Goal: Obtain resource: Download file/media

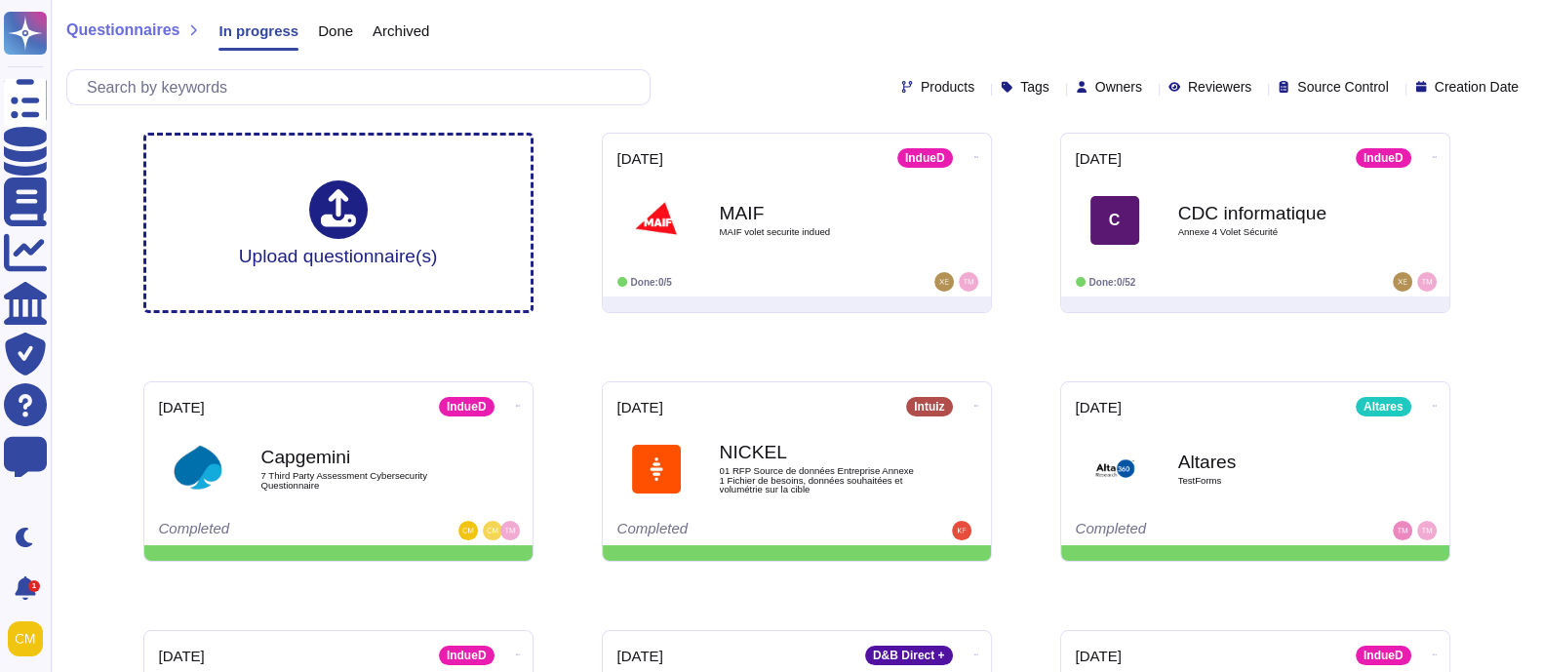
scroll to position [152, 0]
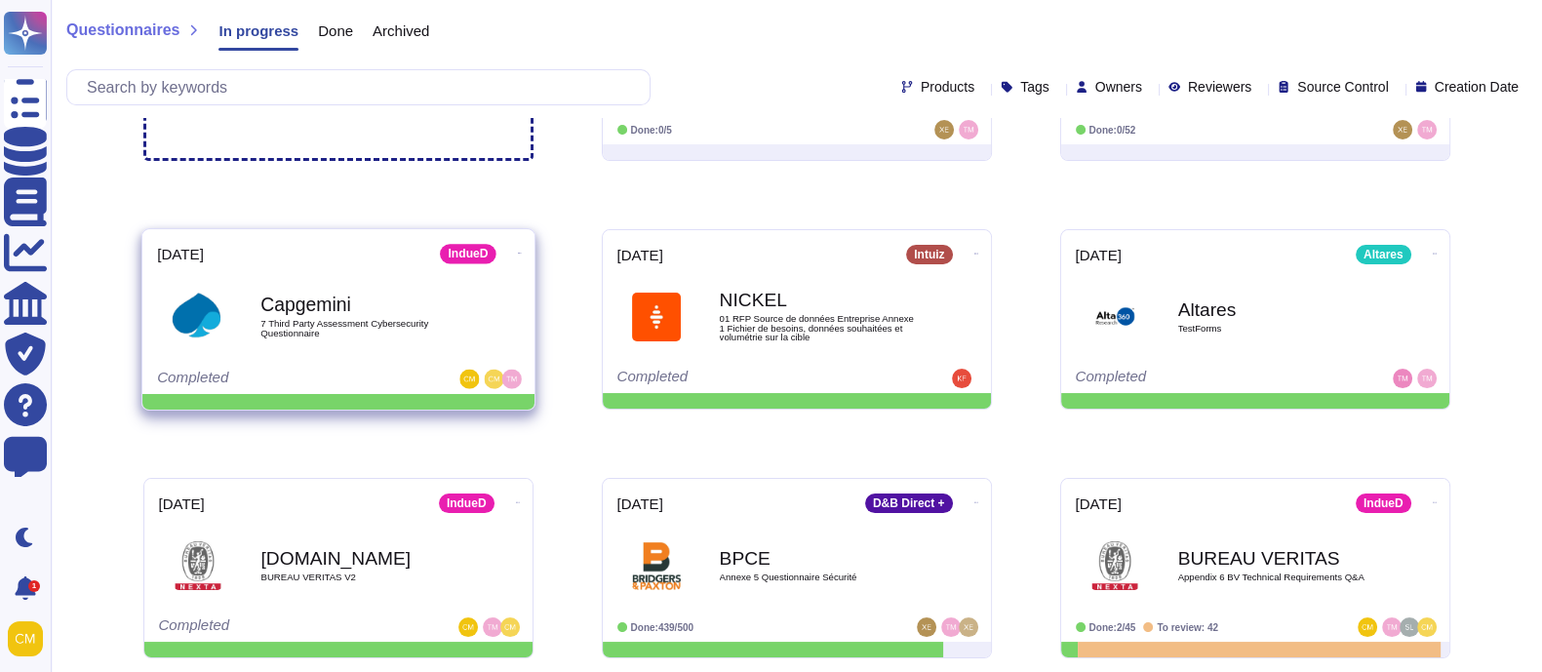
click at [358, 365] on div "[DATE] IndueD Capgemini 7 Third Party Assessment Cybersecurity Questionnaire Co…" at bounding box center [338, 311] width 392 height 165
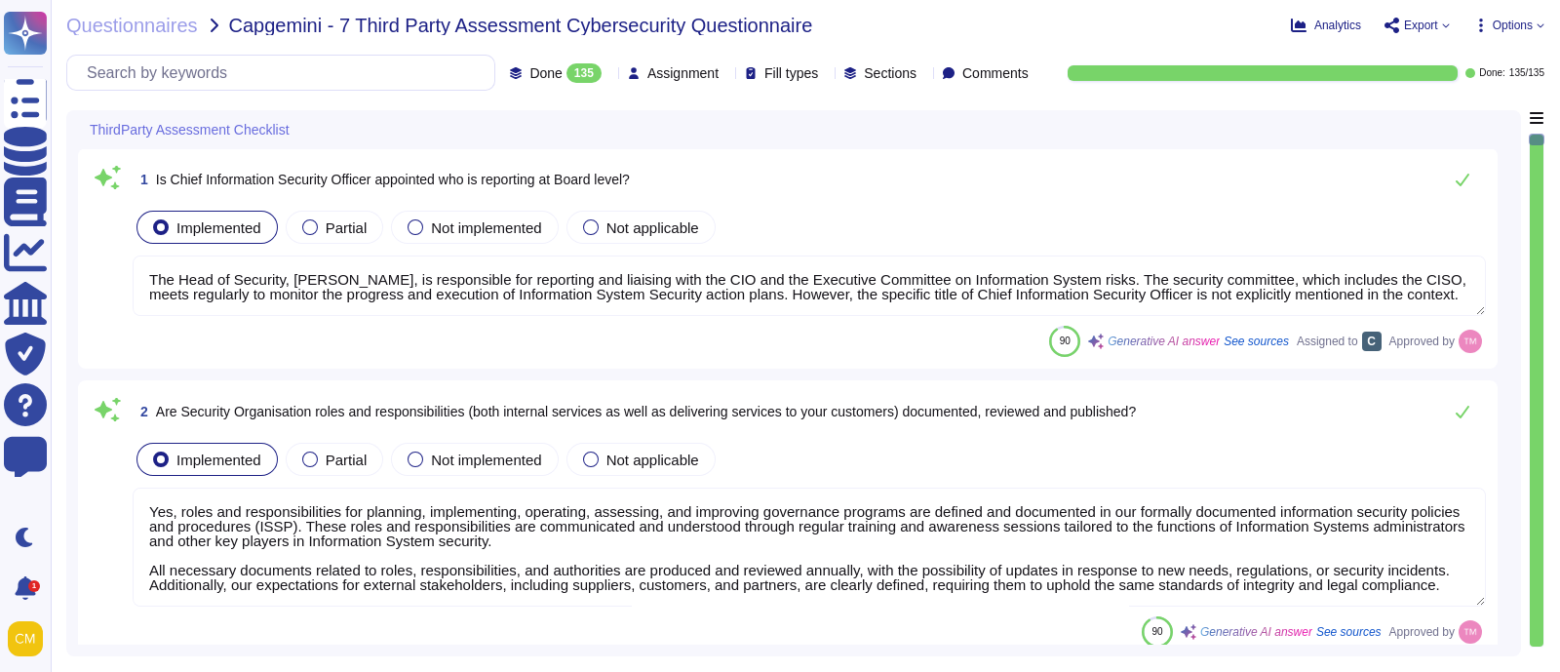
type textarea "The Head of Security, [PERSON_NAME], is responsible for reporting and liaising …"
type textarea "Yes, roles and responsibilities for planning, implementing, operating, assessin…"
type textarea "Yes, [PERSON_NAME] has effective organizational practices that direct and contr…"
click at [1524, 20] on span "Options" at bounding box center [1513, 26] width 40 height 12
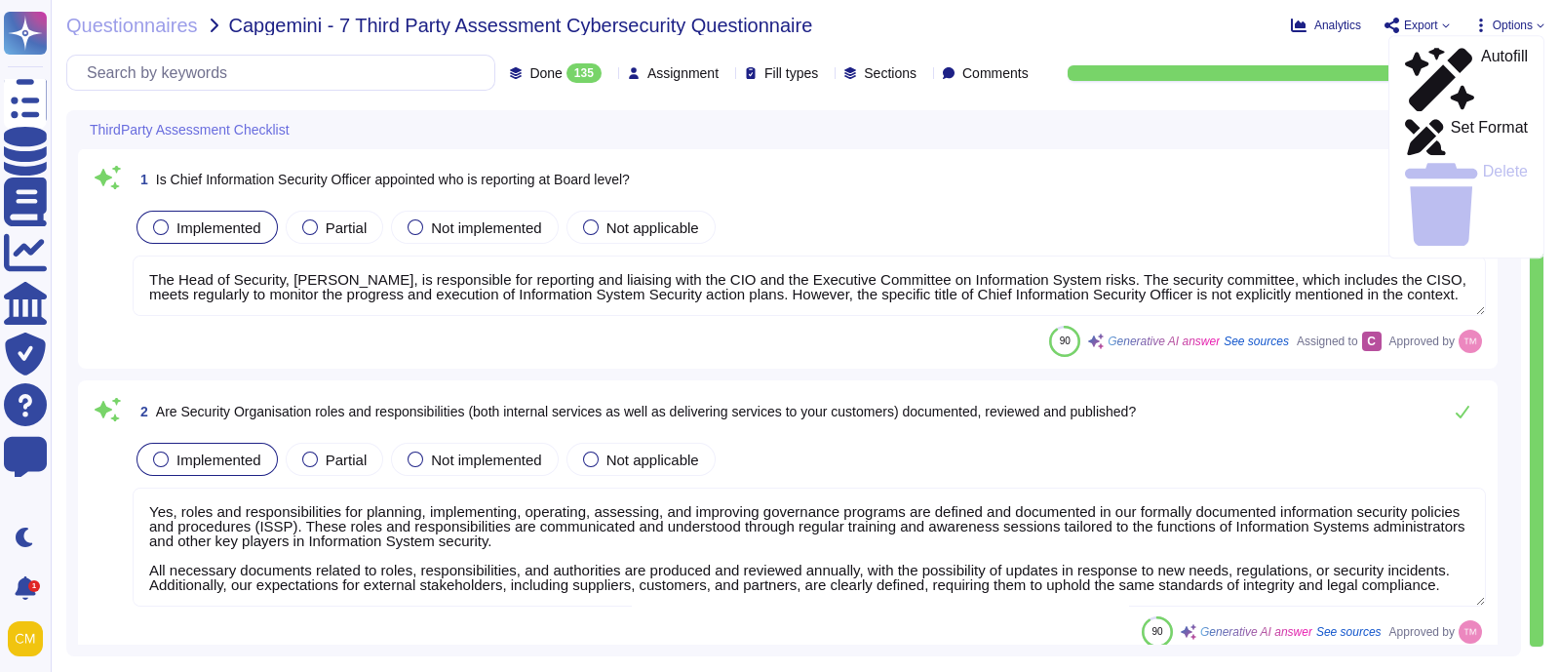
click at [1438, 18] on span "Export" at bounding box center [1417, 26] width 65 height 16
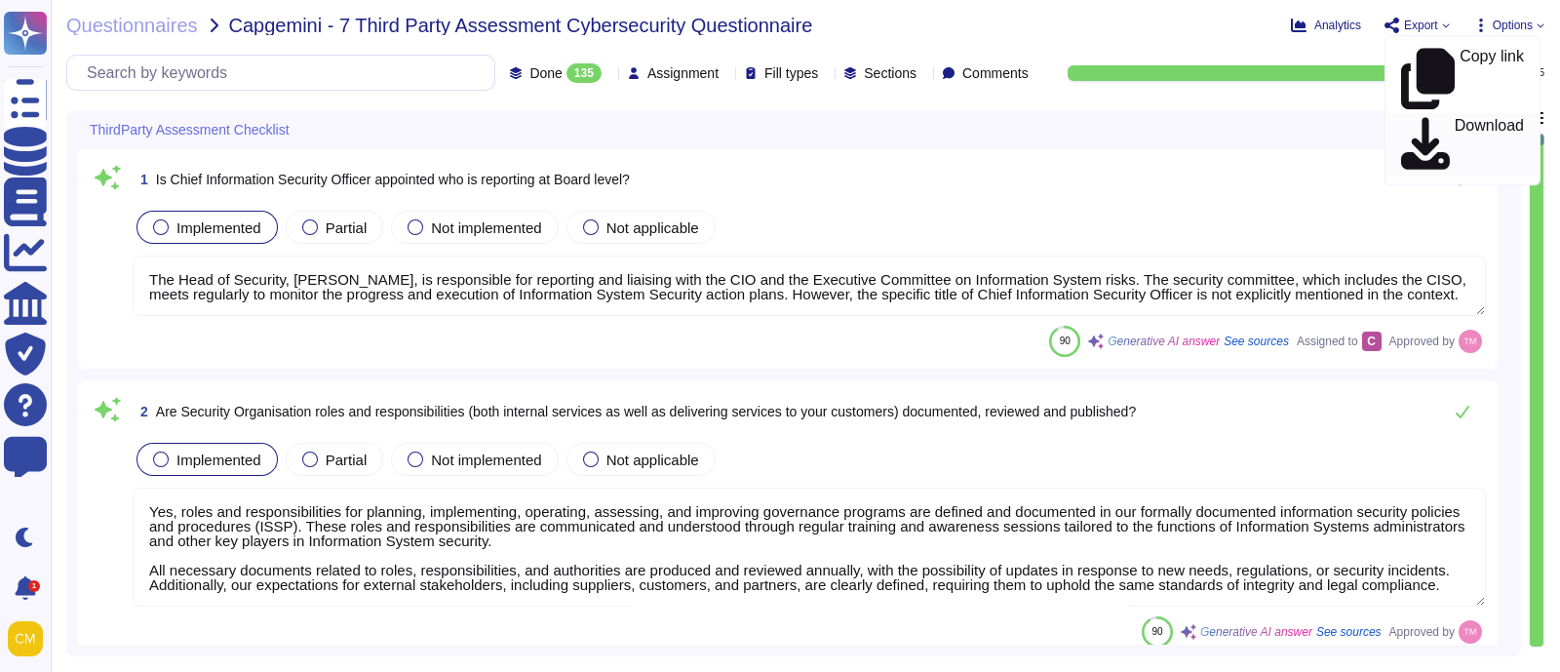
click at [1463, 118] on p "Download" at bounding box center [1489, 145] width 69 height 55
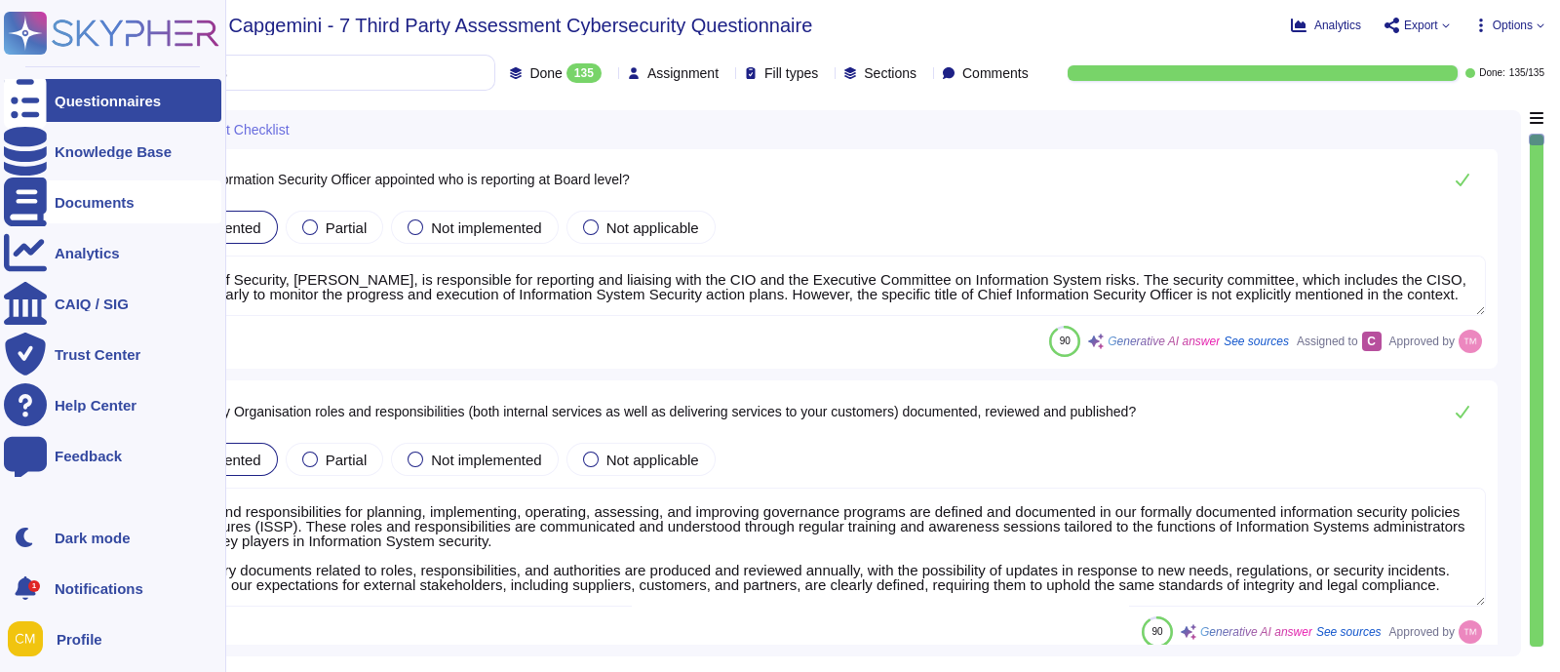
click at [86, 216] on div "Documents" at bounding box center [112, 201] width 217 height 43
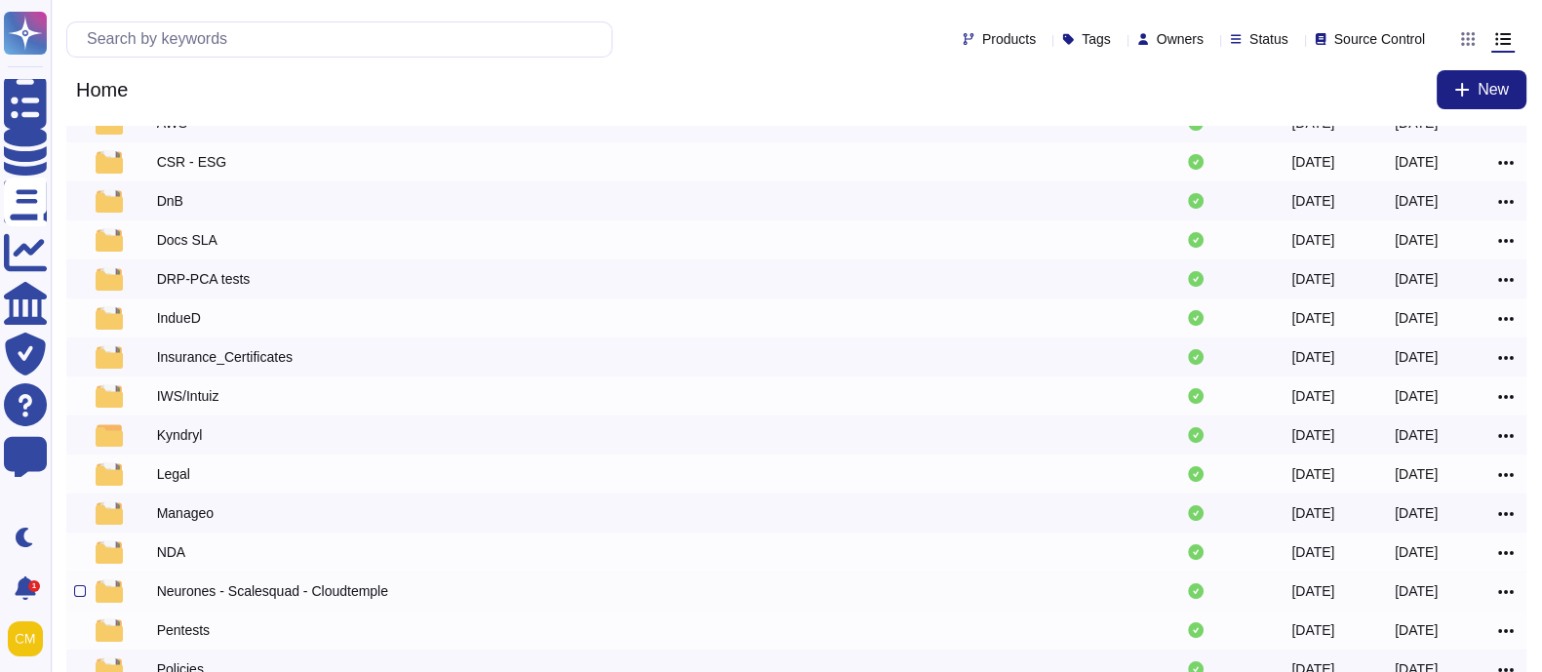
scroll to position [326, 0]
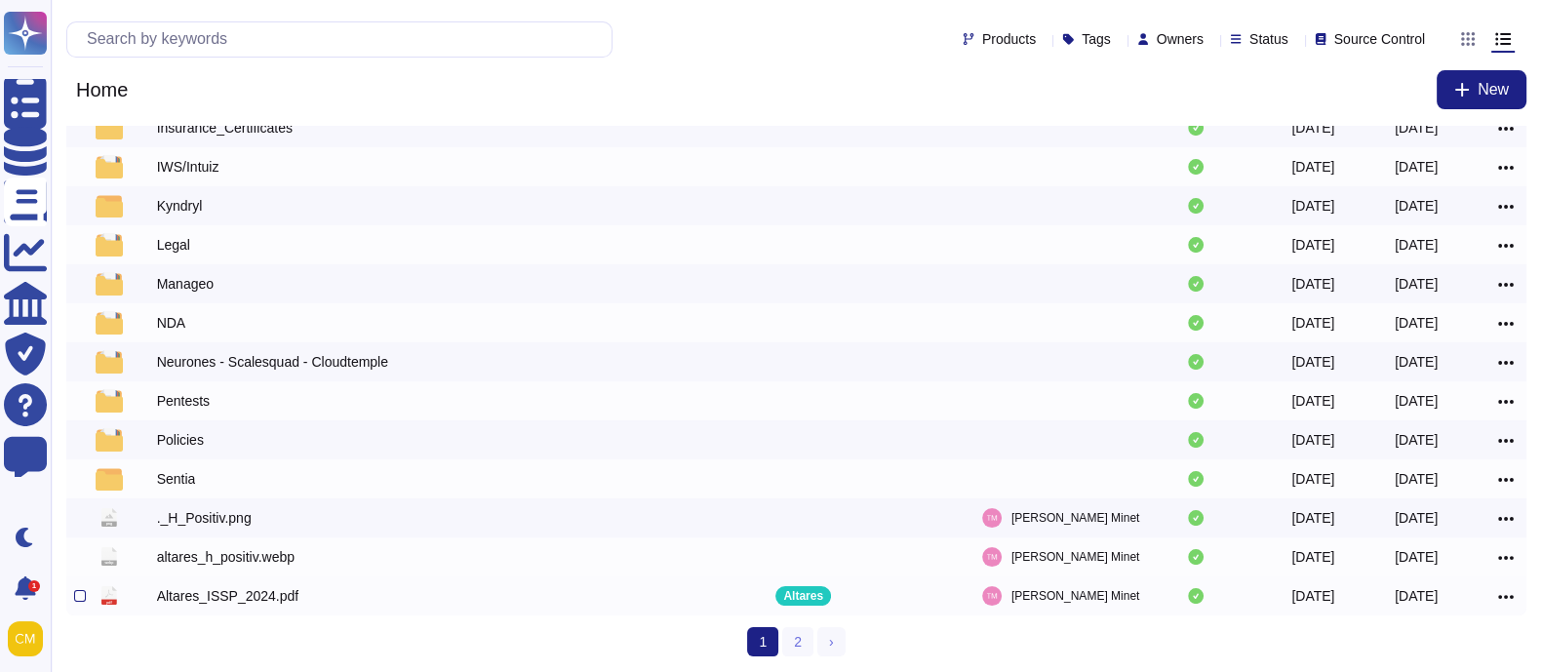
click at [1502, 597] on icon at bounding box center [1506, 597] width 16 height 4
click at [1405, 567] on link "Download" at bounding box center [1435, 562] width 154 height 27
click at [796, 638] on link "2" at bounding box center [797, 641] width 31 height 29
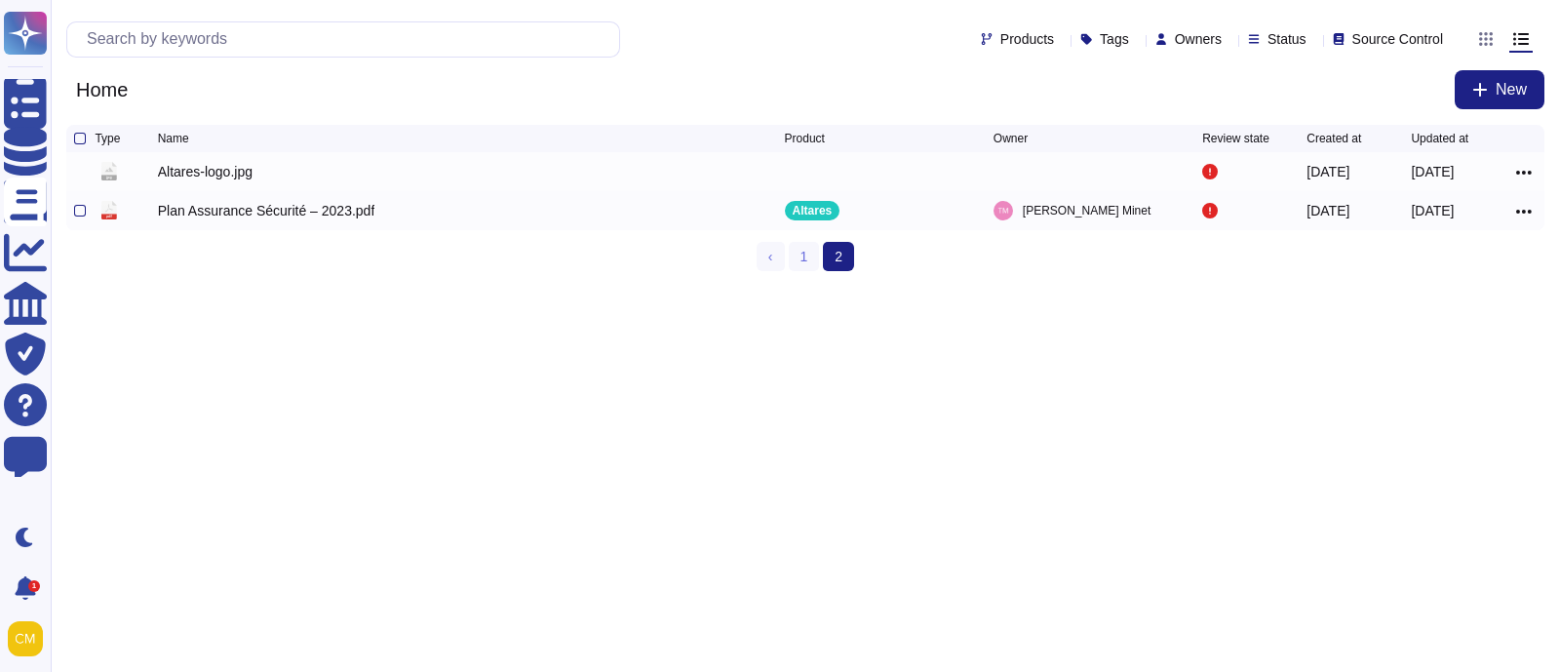
click at [1520, 214] on icon at bounding box center [1524, 212] width 16 height 4
click at [253, 287] on html "Questionnaires Knowledge Base Documents Analytics CAIQ / SIG Trust Center Help …" at bounding box center [780, 143] width 1560 height 287
click at [809, 263] on link "1" at bounding box center [804, 256] width 31 height 29
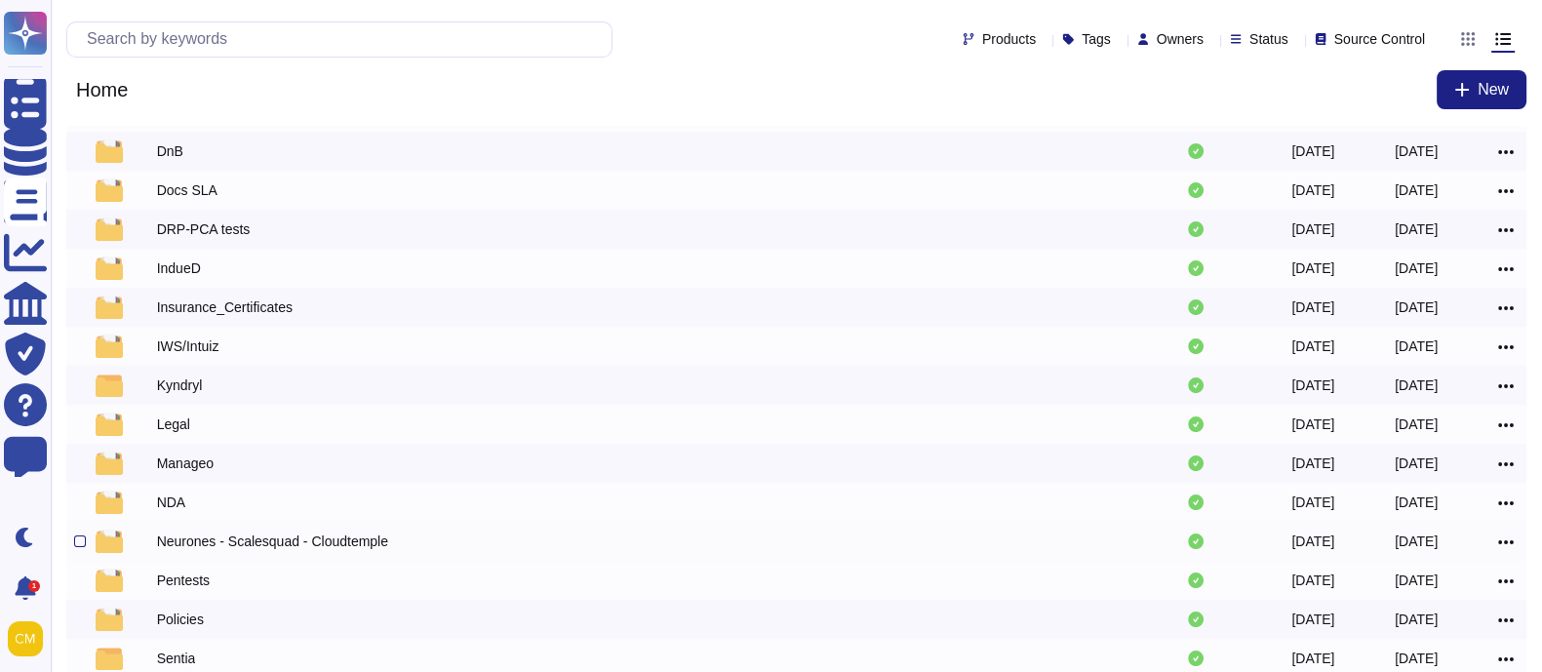
scroll to position [326, 0]
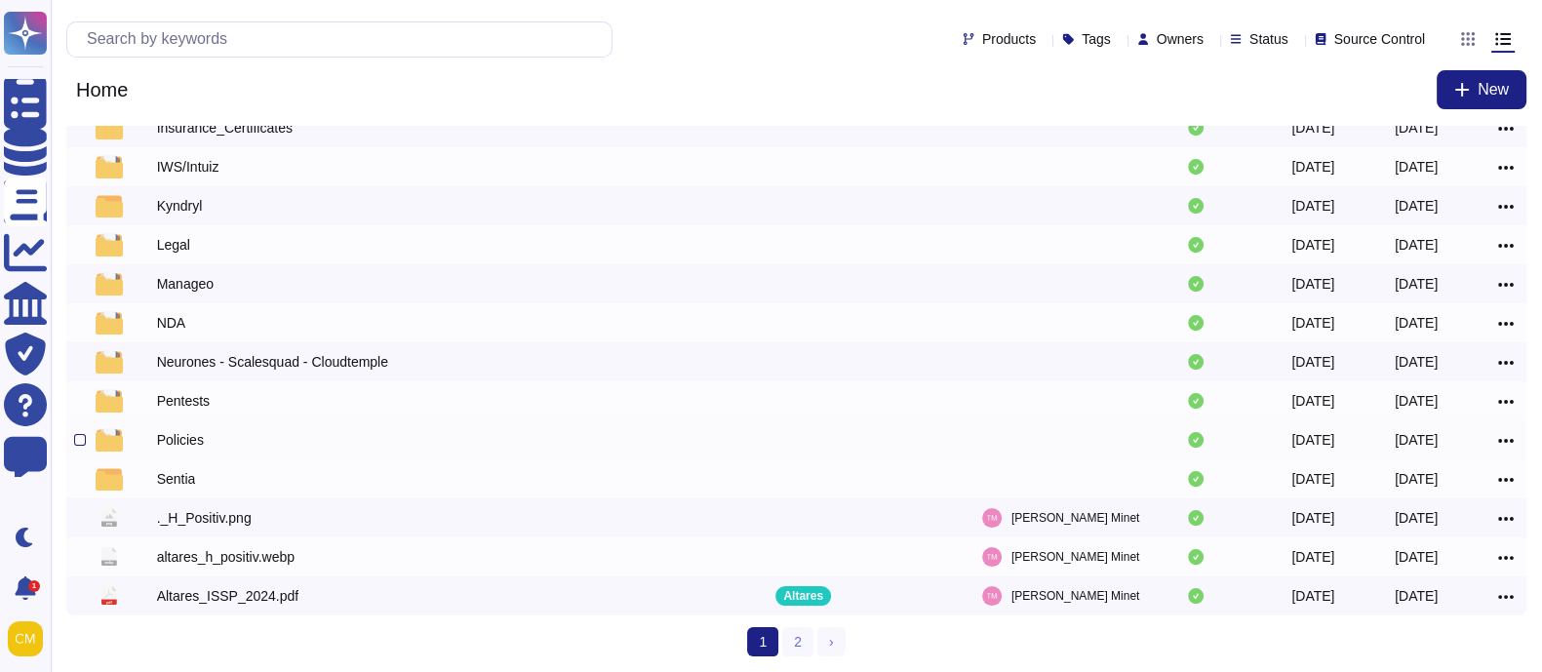
click at [184, 432] on div "Policies" at bounding box center [180, 440] width 47 height 20
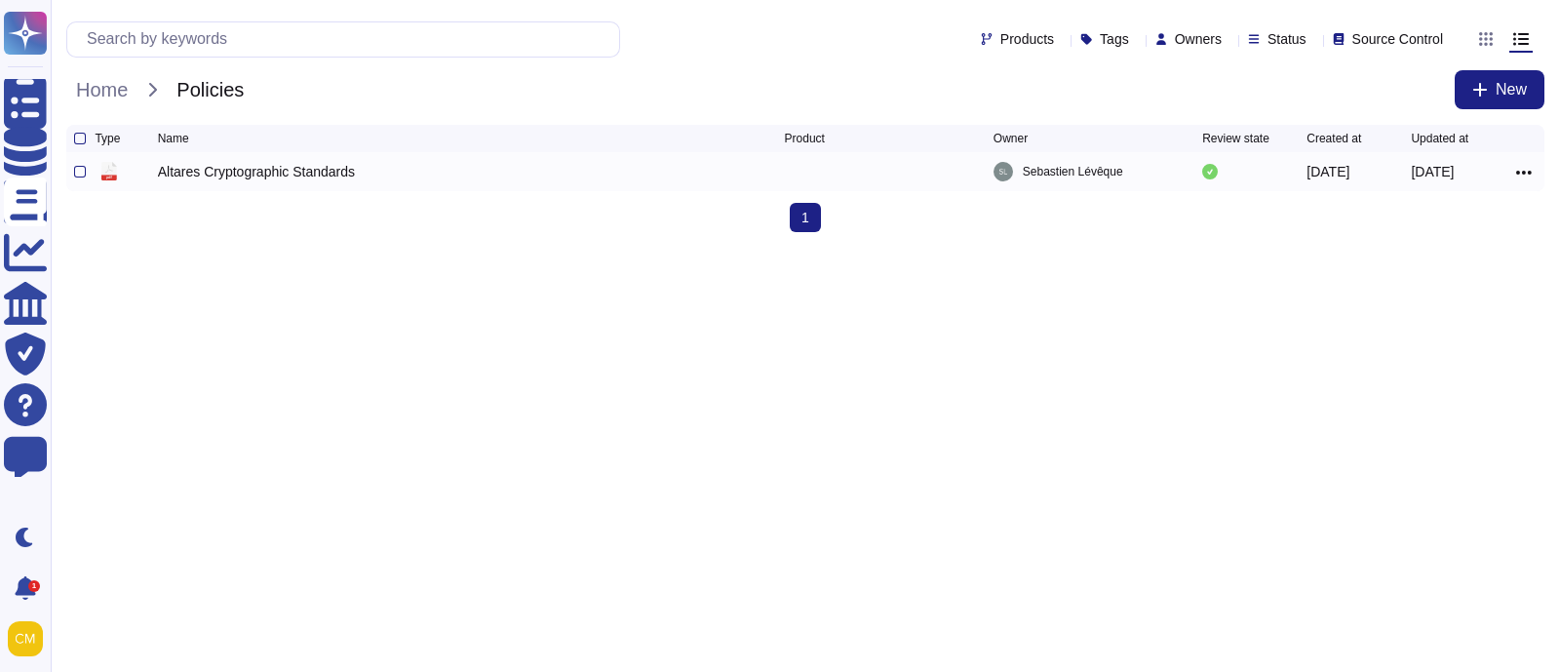
click at [1524, 175] on icon at bounding box center [1524, 173] width 16 height 4
click at [1467, 240] on link "Download" at bounding box center [1454, 231] width 154 height 27
click at [212, 248] on html "Questionnaires Knowledge Base Documents Analytics CAIQ / SIG Trust Center Help …" at bounding box center [780, 124] width 1560 height 248
click at [108, 90] on span "Home" at bounding box center [101, 89] width 71 height 29
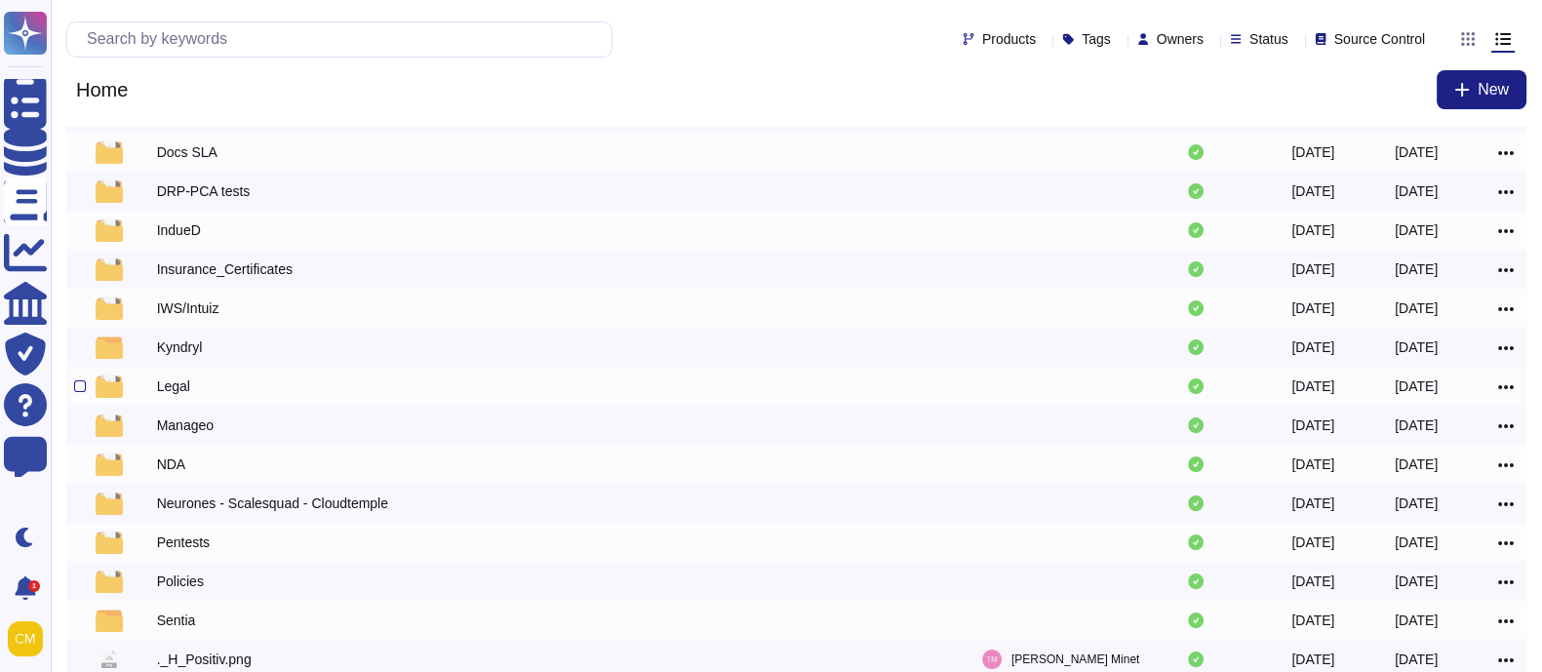
scroll to position [121, 0]
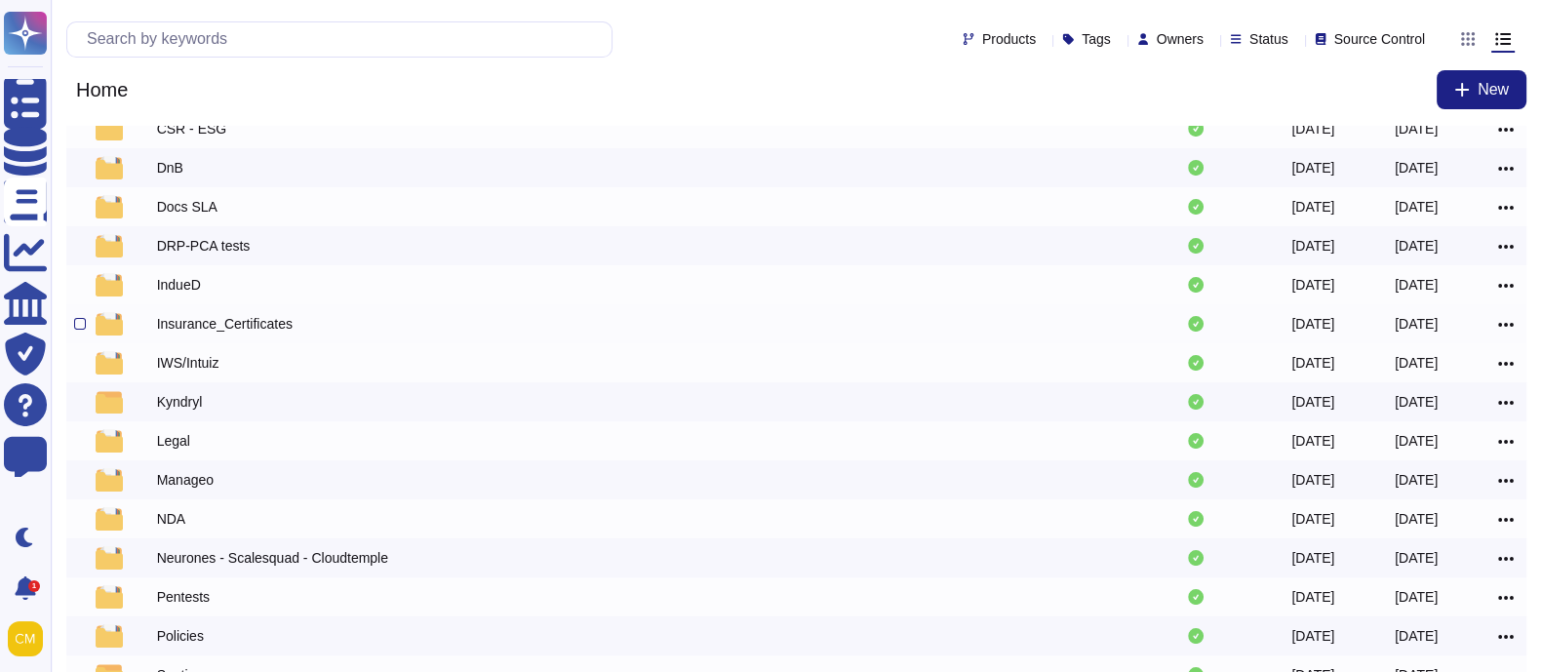
click at [223, 321] on div "Insurance_Certificates" at bounding box center [225, 324] width 136 height 20
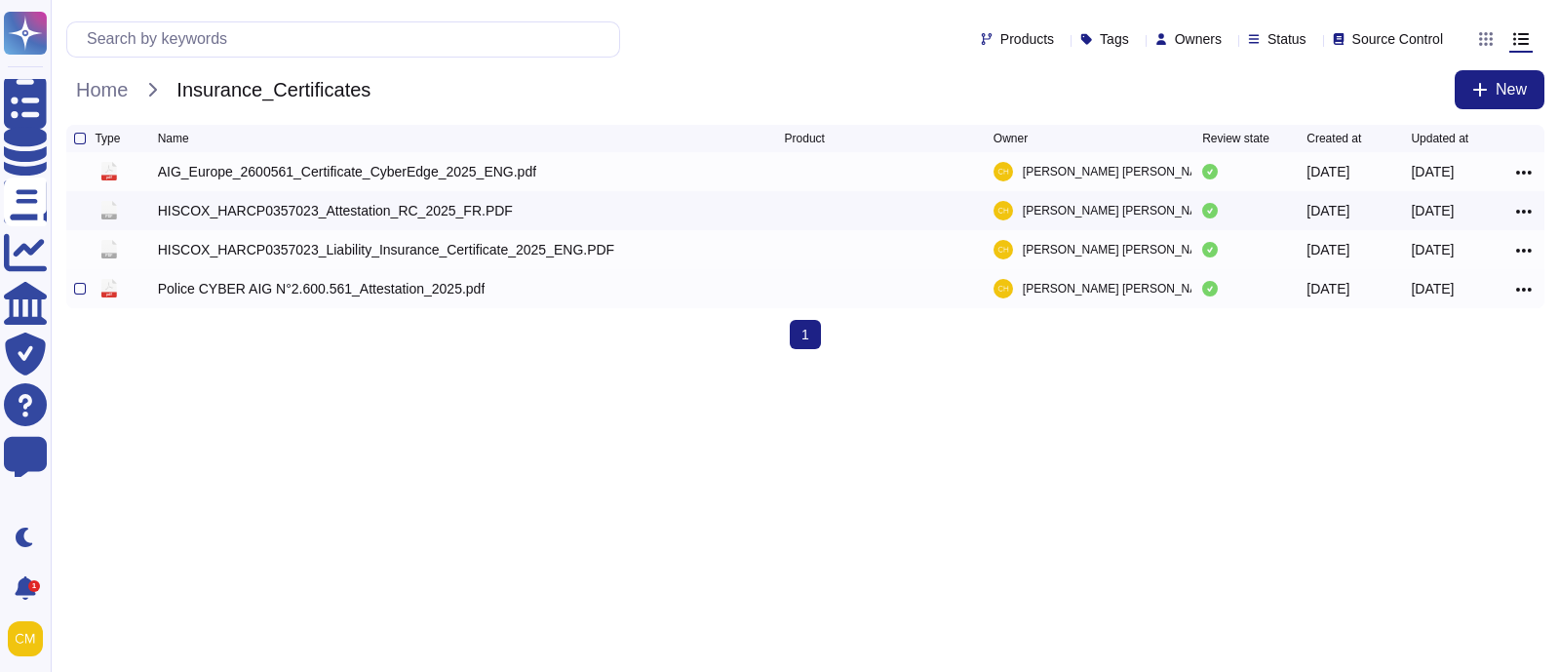
click at [229, 298] on div "Police CYBER AIG N°2.600.561_Attestation_2025.pdf" at bounding box center [322, 289] width 328 height 20
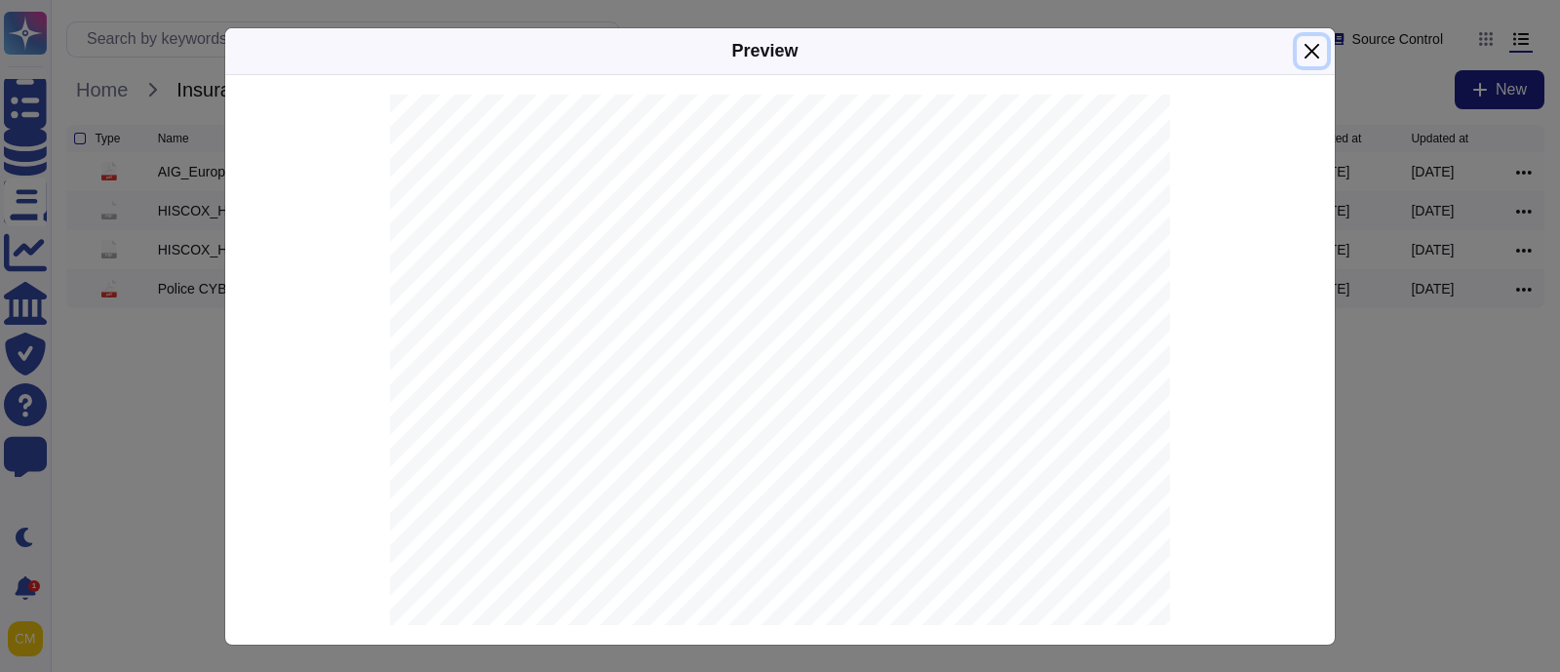
click at [1312, 52] on button "Close" at bounding box center [1312, 51] width 30 height 30
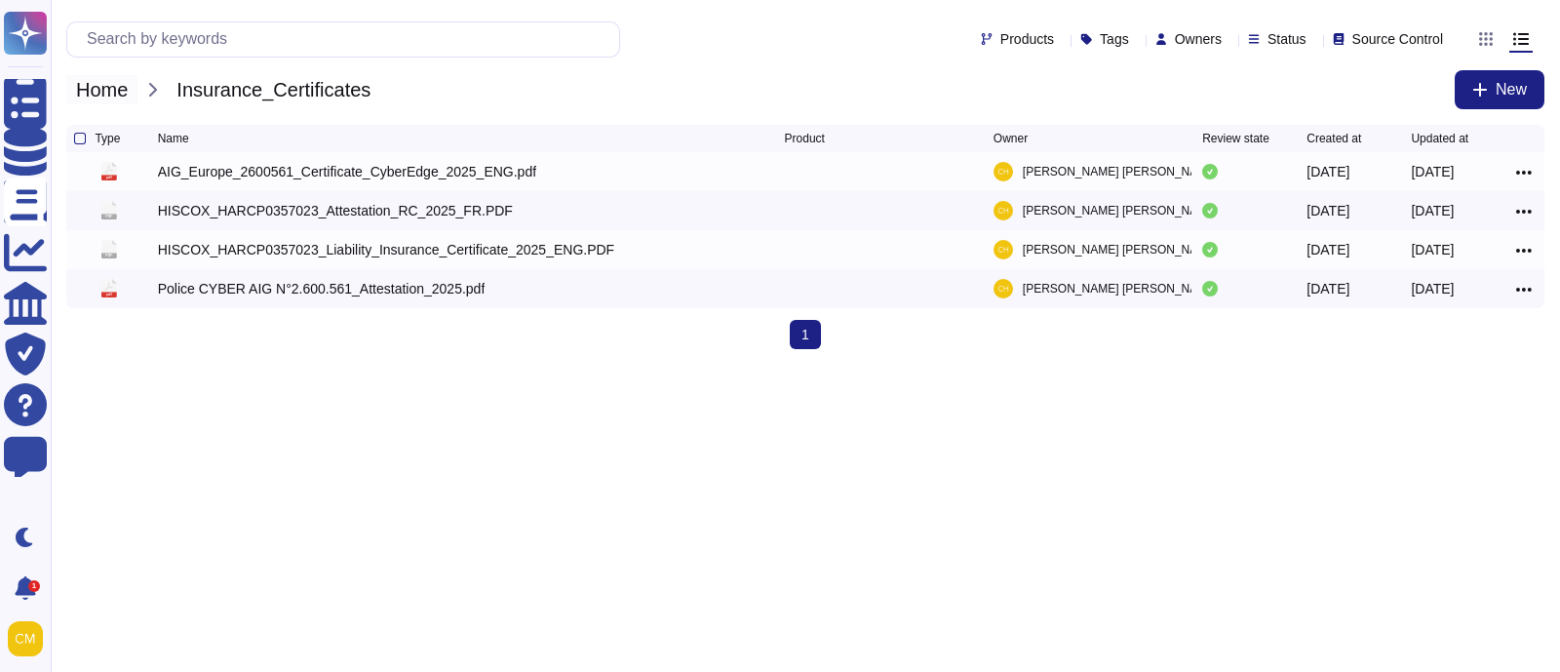
click at [127, 92] on span "Home" at bounding box center [101, 89] width 71 height 29
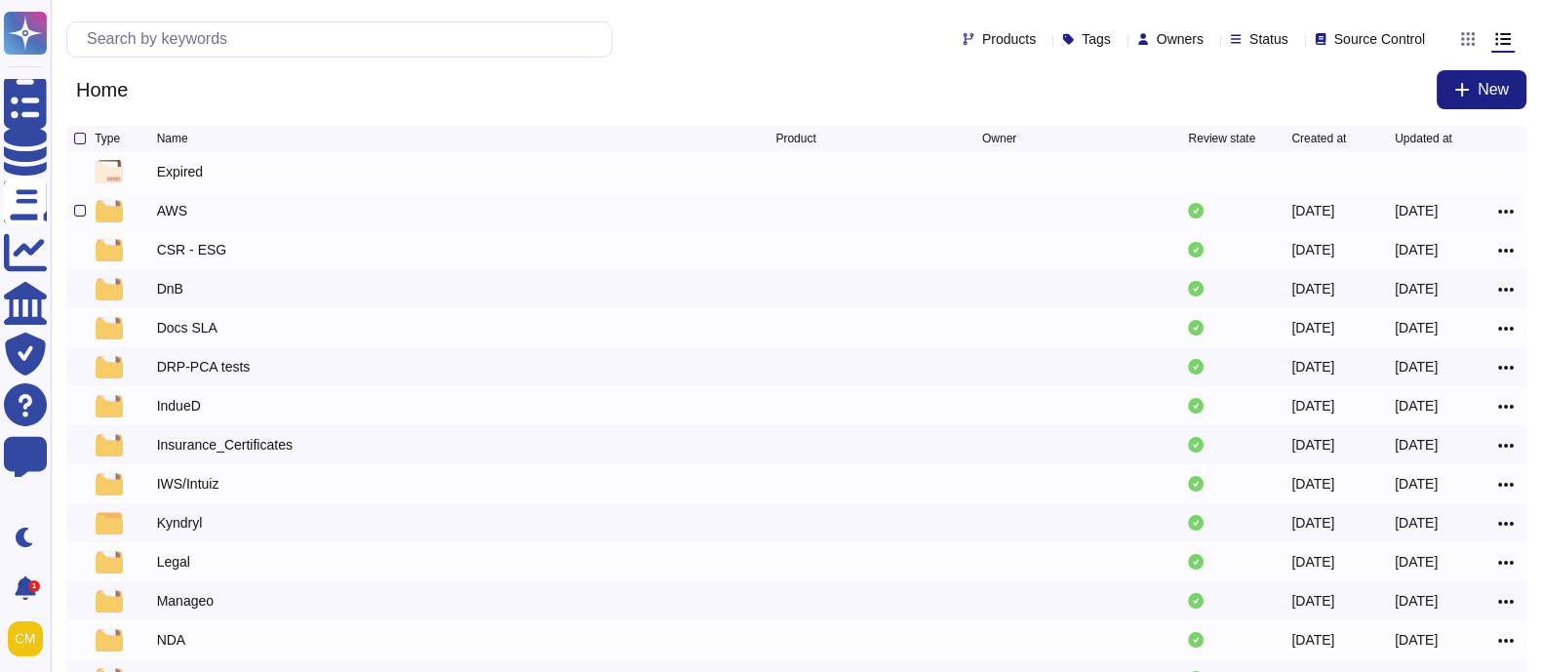
click at [176, 202] on div "AWS" at bounding box center [466, 210] width 619 height 23
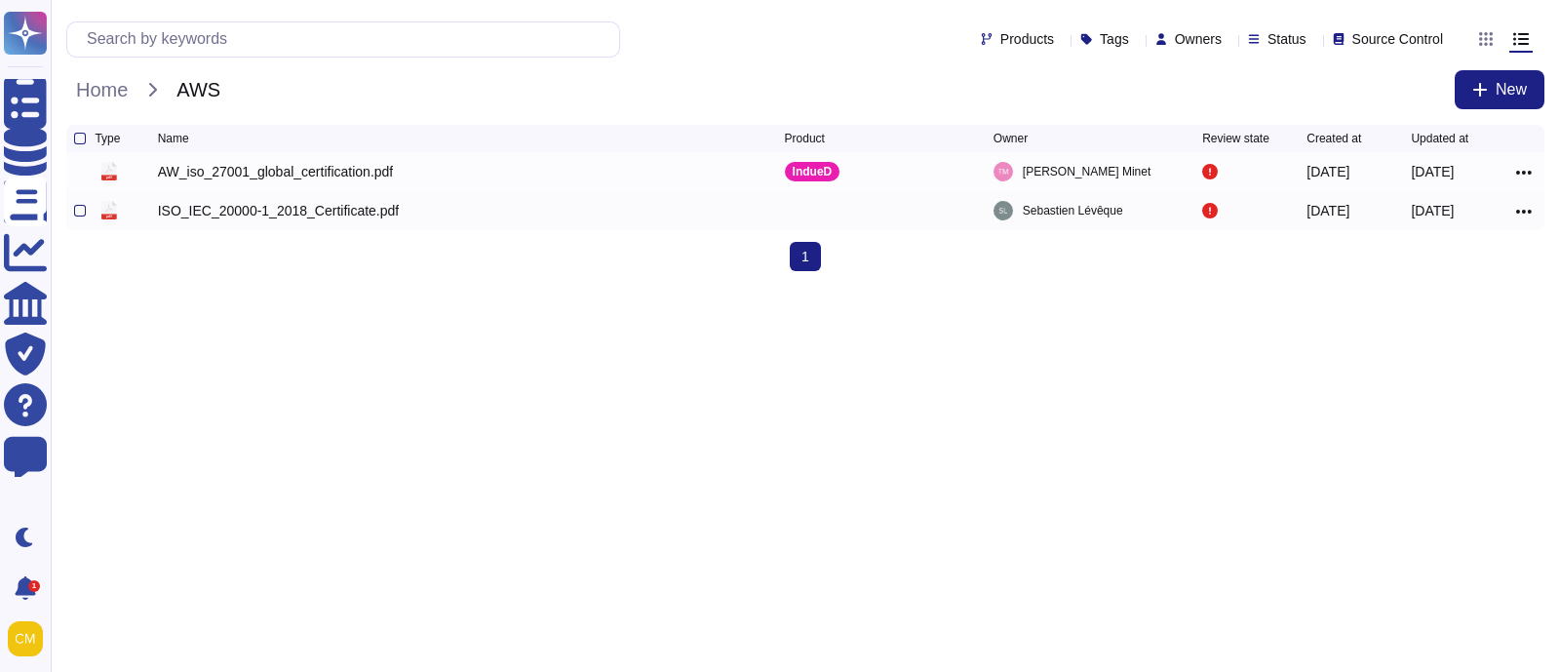
click at [1537, 209] on div "pdf ISO_IEC_20000-1_2018_Certificate.pdf [PERSON_NAME] [DATE] [DATE]" at bounding box center [805, 210] width 1478 height 39
click at [1531, 214] on icon at bounding box center [1524, 212] width 16 height 18
click at [1470, 278] on link "Download" at bounding box center [1454, 270] width 154 height 27
click at [1522, 173] on icon at bounding box center [1524, 173] width 16 height 18
click at [1438, 236] on link "Download" at bounding box center [1454, 231] width 154 height 27
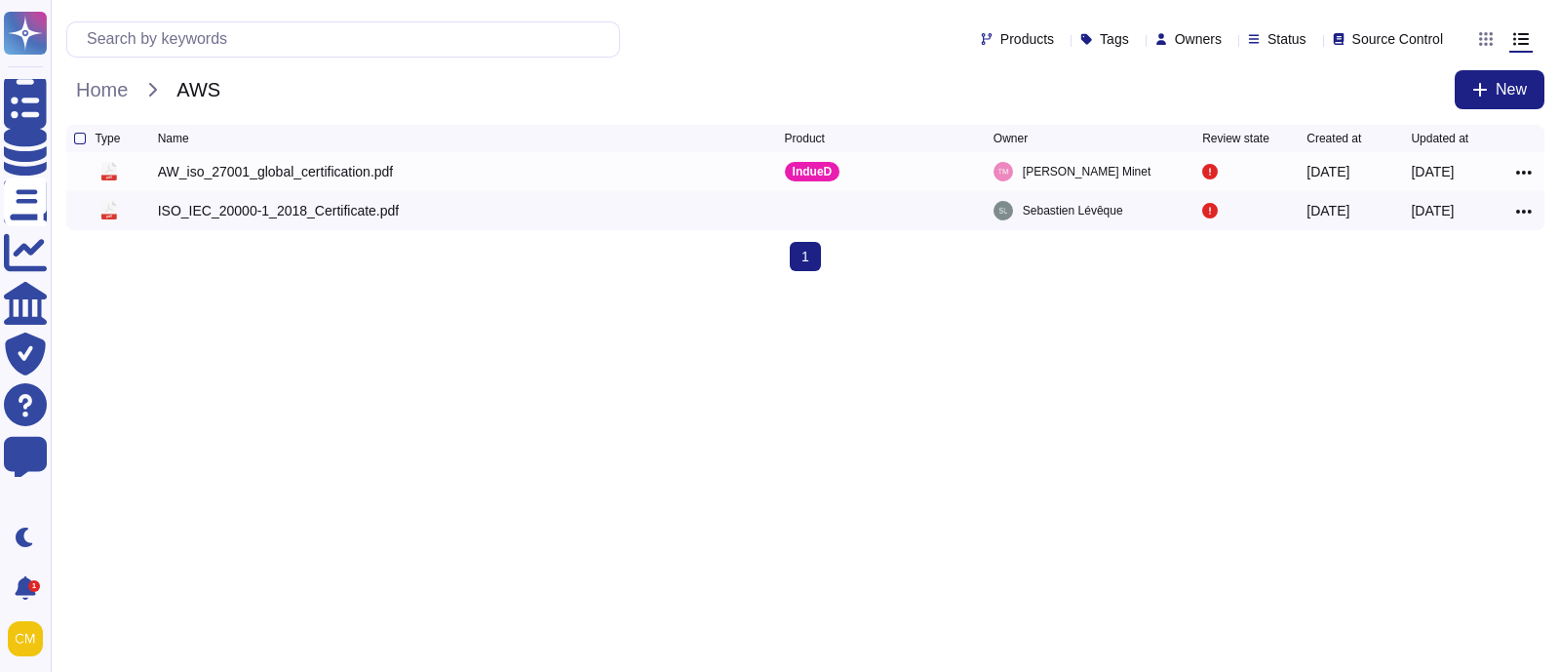
click at [176, 287] on html "Questionnaires Knowledge Base Documents Analytics CAIQ / SIG Trust Center Help …" at bounding box center [780, 143] width 1560 height 287
click at [114, 92] on span "Home" at bounding box center [101, 89] width 71 height 29
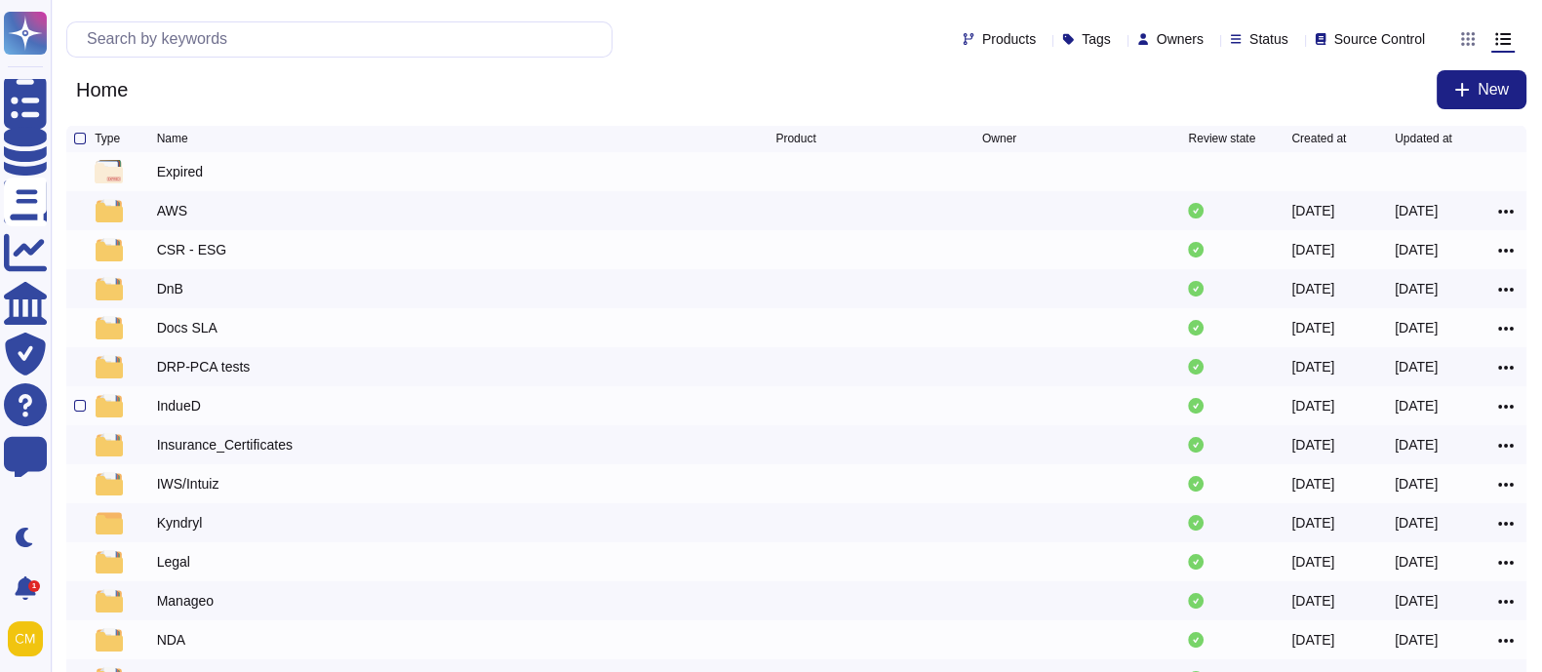
click at [186, 407] on div "IndueD" at bounding box center [179, 406] width 44 height 20
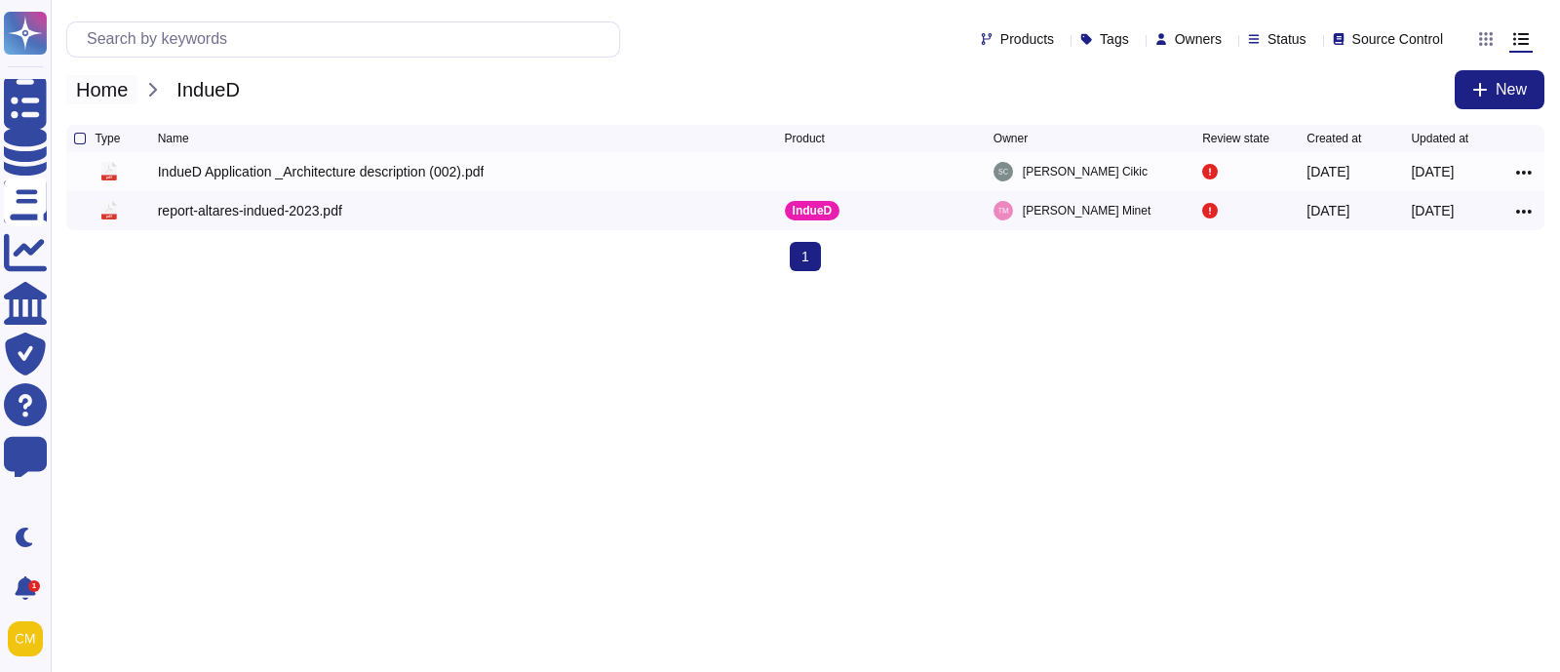
click at [116, 95] on span "Home" at bounding box center [101, 89] width 71 height 29
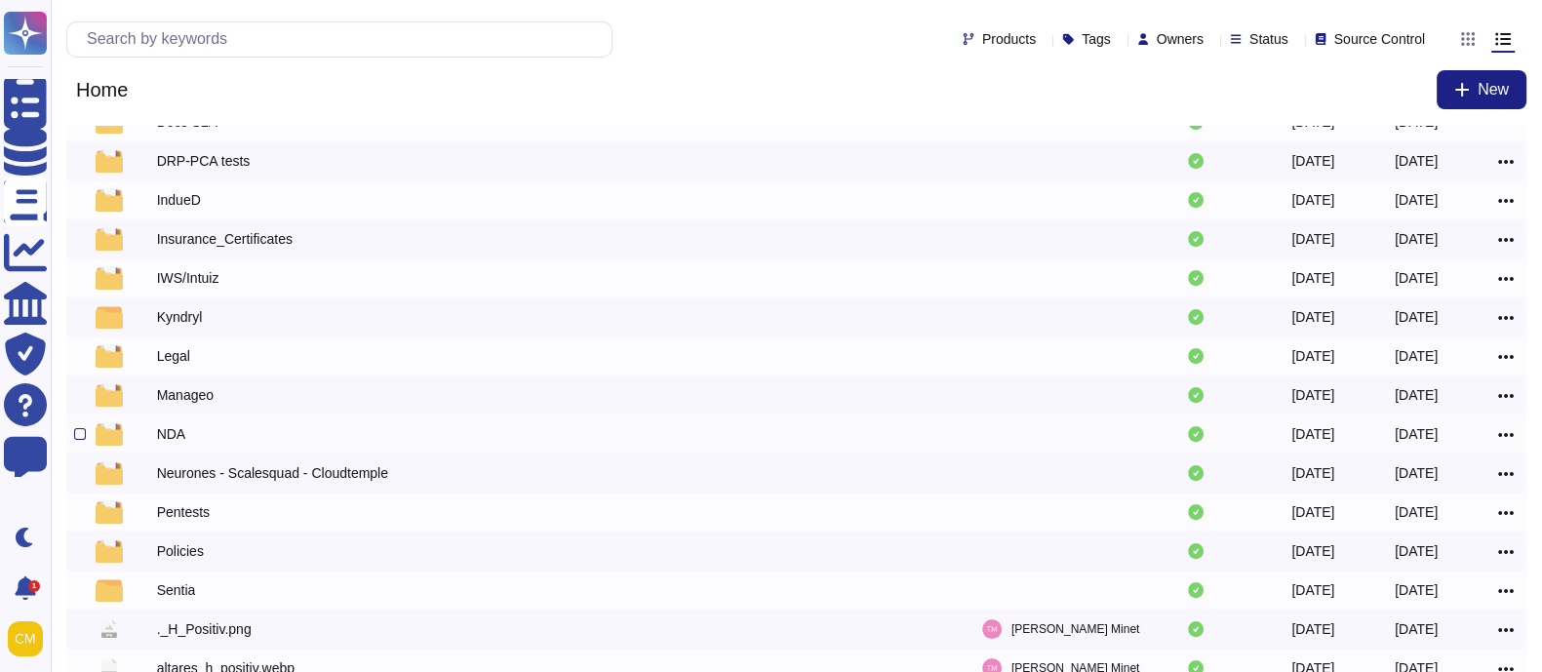
scroll to position [243, 0]
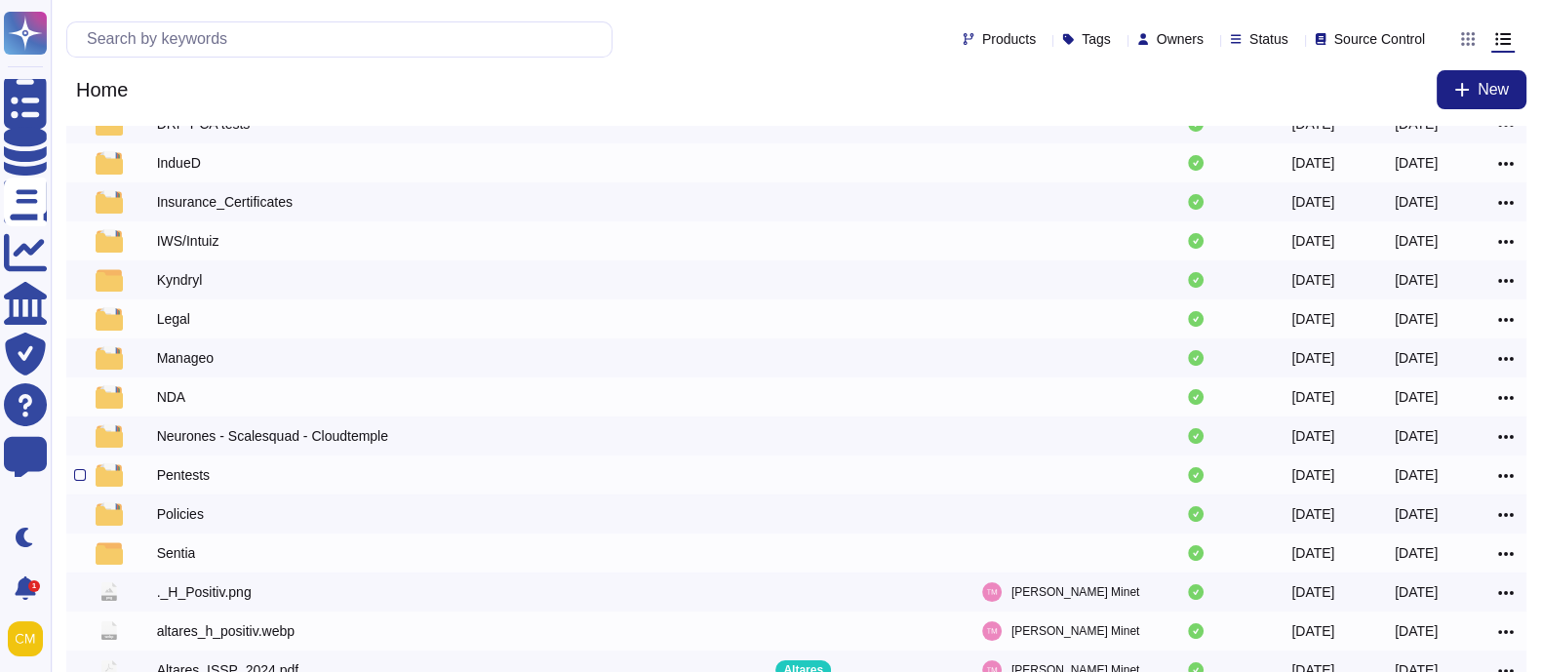
click at [195, 484] on div "Pentests" at bounding box center [183, 475] width 53 height 20
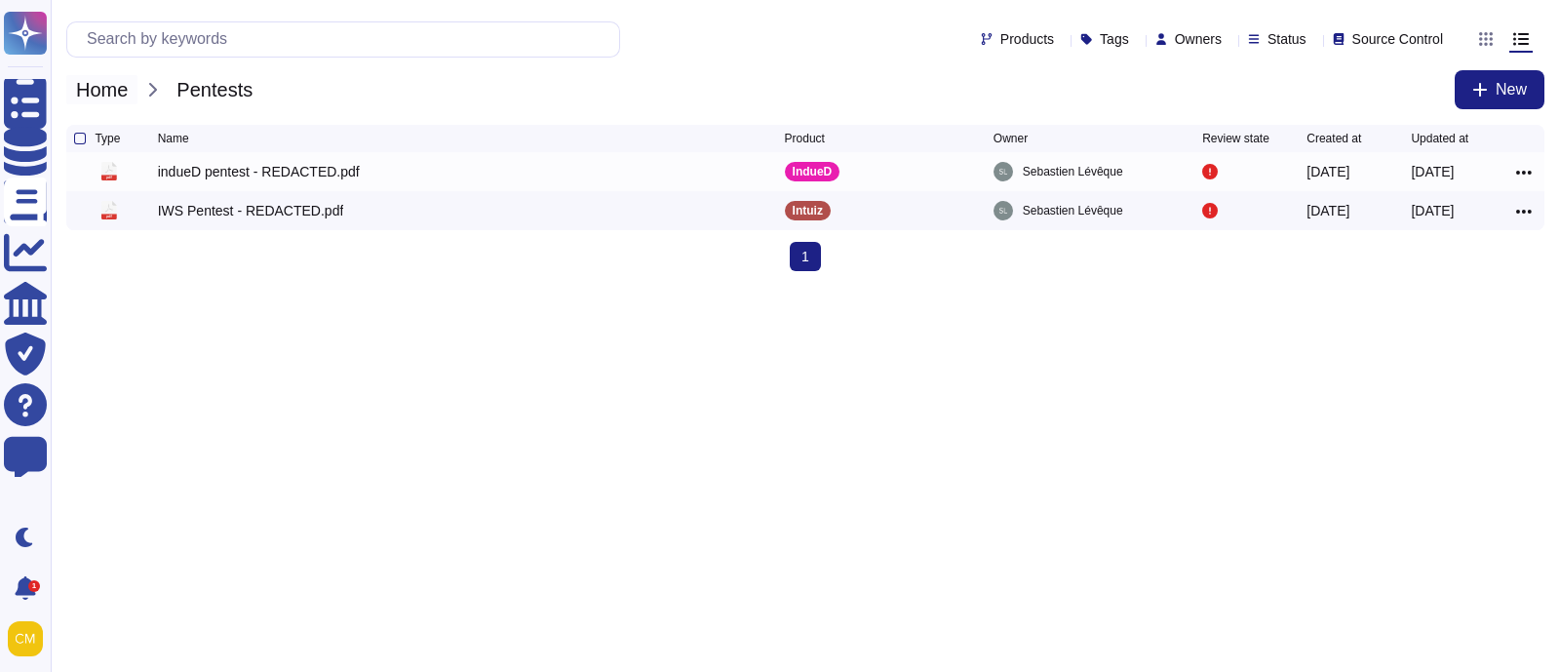
click at [123, 88] on span "Home" at bounding box center [101, 89] width 71 height 29
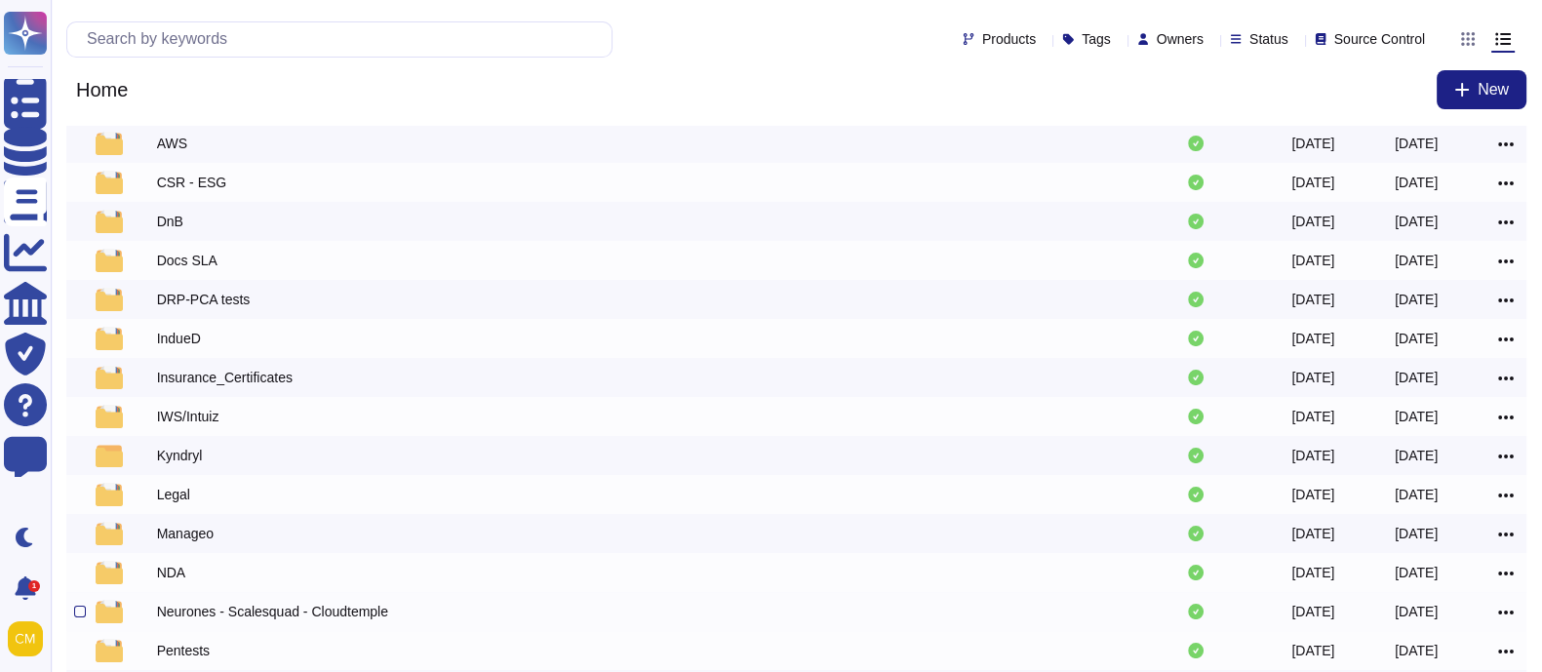
scroll to position [121, 0]
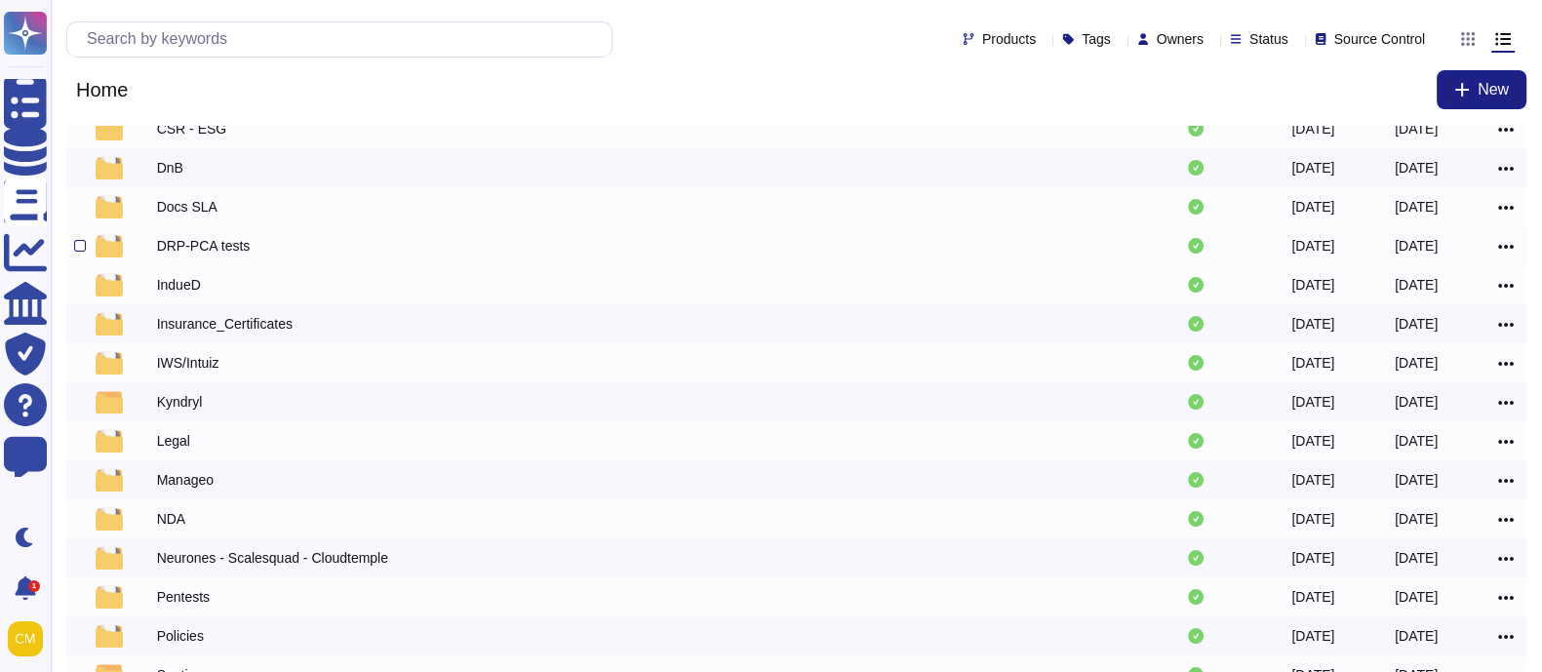
click at [189, 247] on div "DRP-PCA tests" at bounding box center [204, 246] width 94 height 20
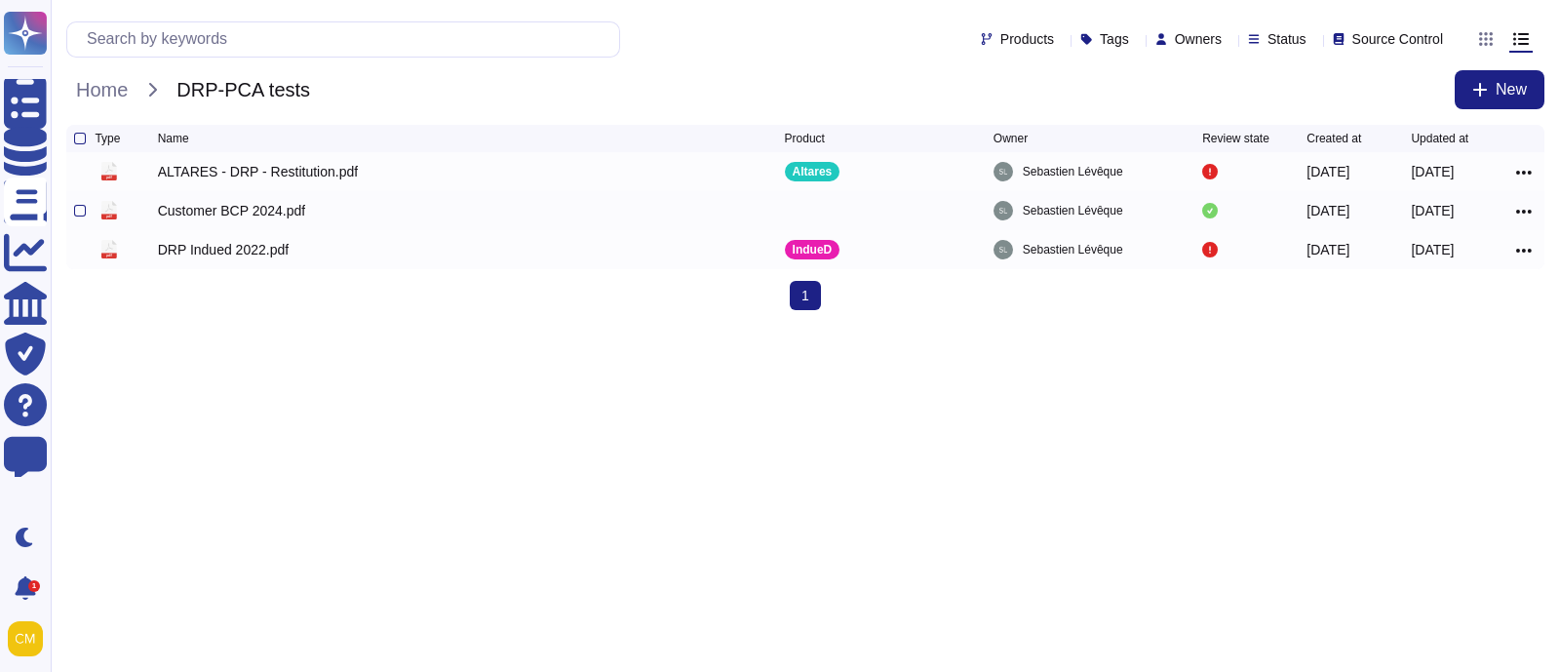
click at [234, 220] on div "Customer BCP 2024.pdf" at bounding box center [232, 211] width 148 height 20
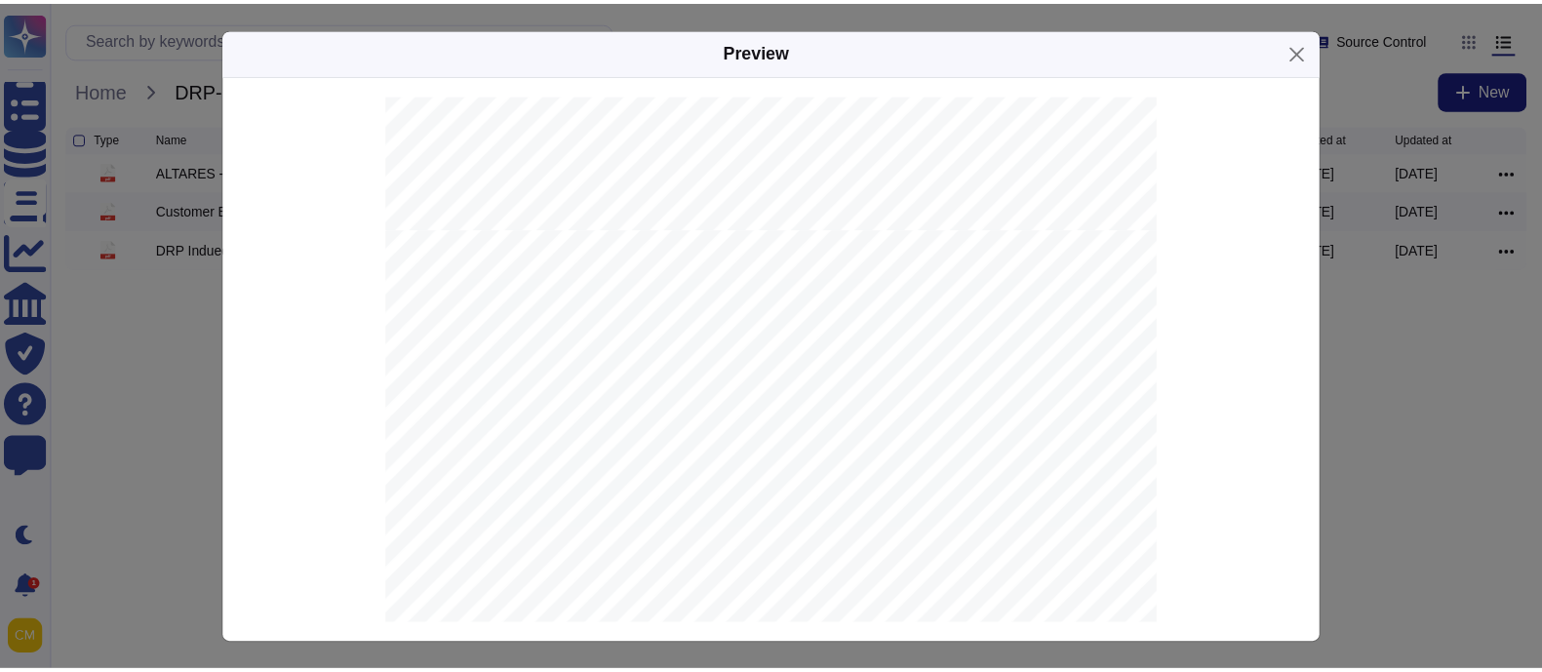
scroll to position [974, 0]
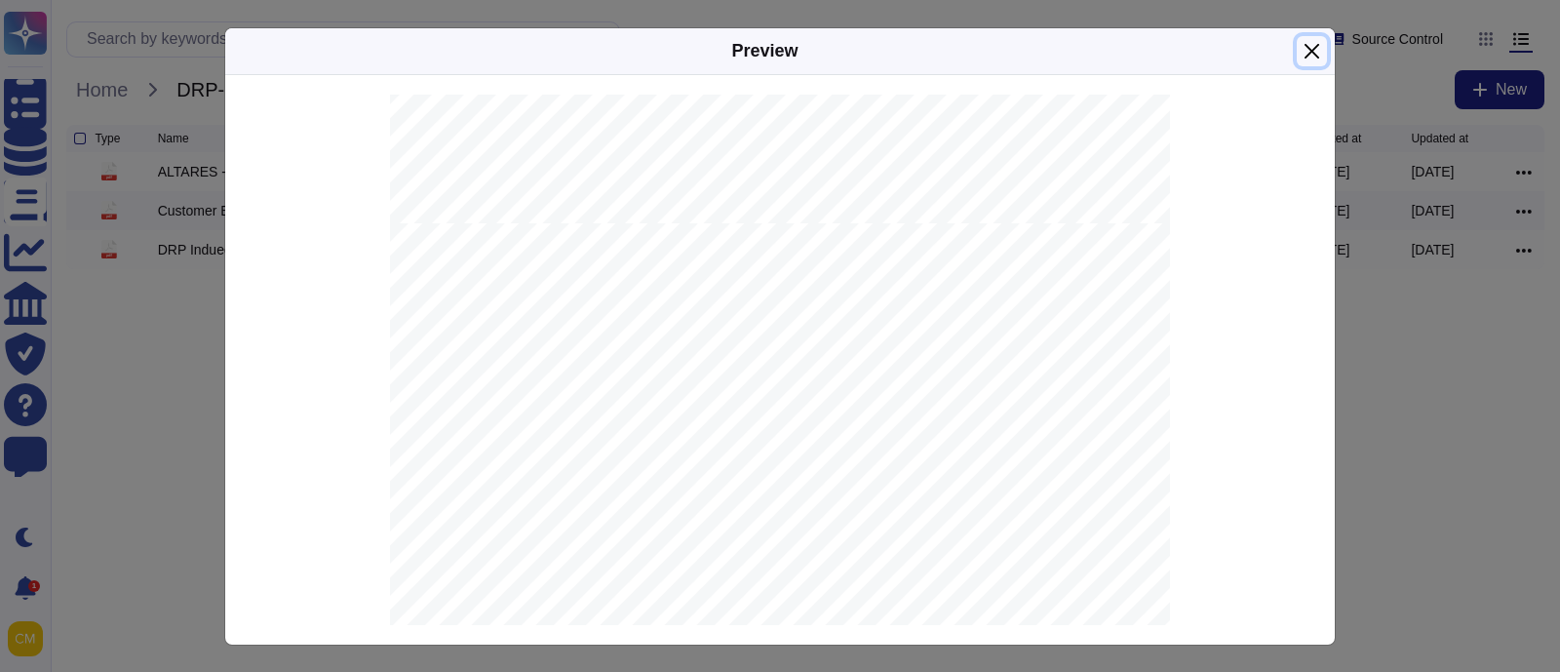
click at [1298, 50] on button "Close" at bounding box center [1312, 51] width 30 height 30
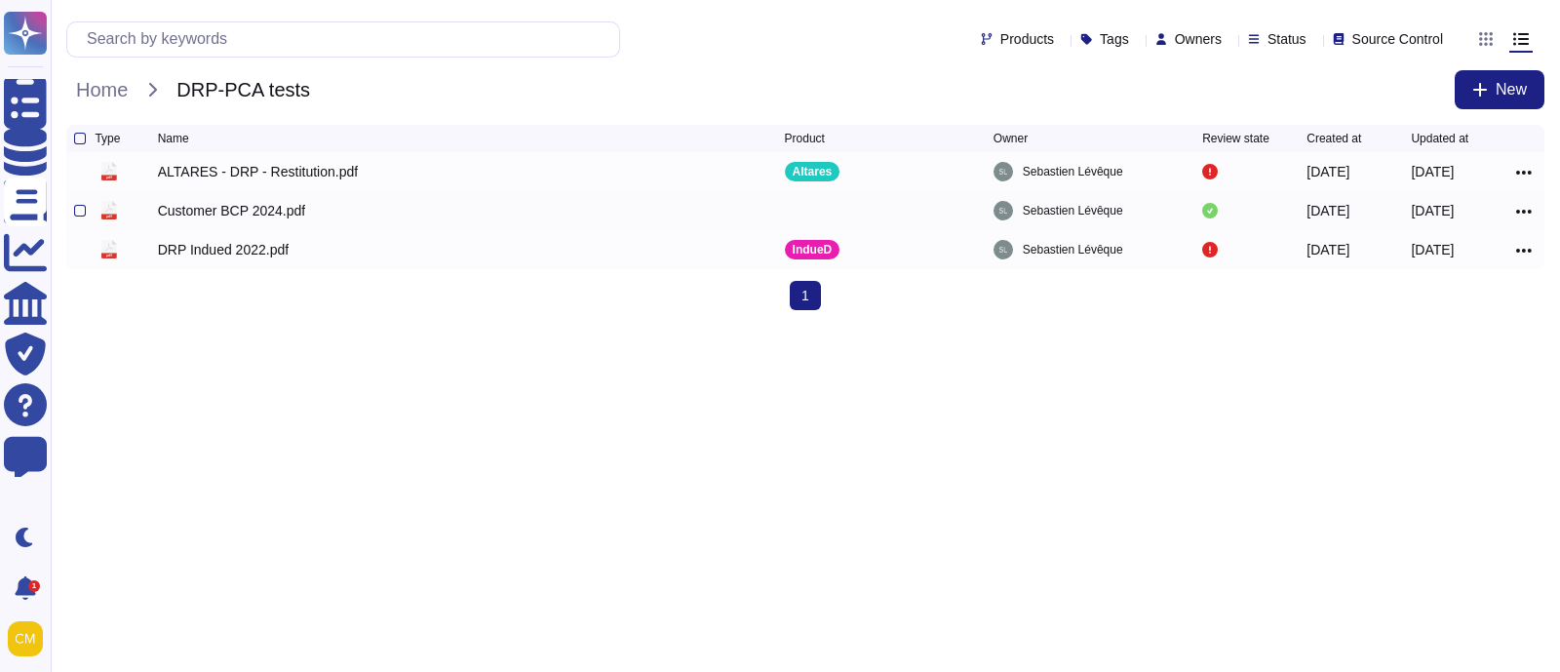
click at [1528, 209] on icon at bounding box center [1524, 212] width 16 height 18
click at [1458, 282] on link "Download" at bounding box center [1454, 270] width 154 height 27
click at [111, 84] on span "Home" at bounding box center [101, 89] width 71 height 29
